Goal: Information Seeking & Learning: Compare options

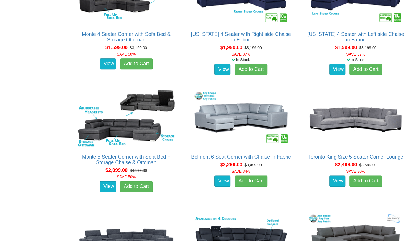
scroll to position [402, 0]
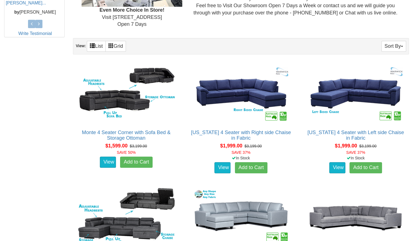
scroll to position [249, 0]
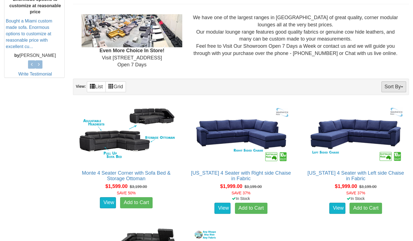
click at [398, 89] on button "Sort By" at bounding box center [394, 86] width 25 height 11
click at [381, 105] on link "Price+" at bounding box center [384, 105] width 44 height 7
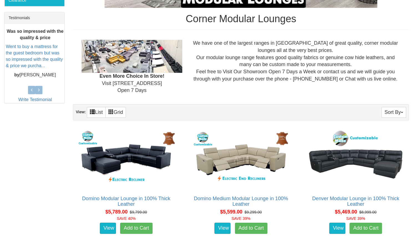
scroll to position [285, 0]
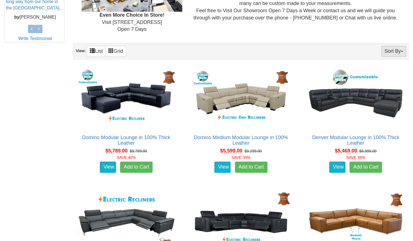
click at [397, 50] on button "Sort By" at bounding box center [394, 51] width 25 height 11
click at [378, 68] on link "Price-" at bounding box center [384, 69] width 44 height 7
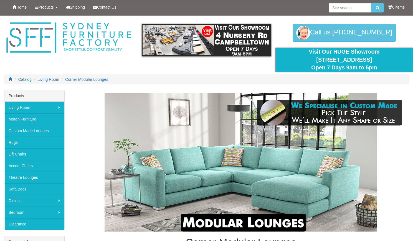
scroll to position [285, 0]
